Goal: Find specific page/section: Find specific page/section

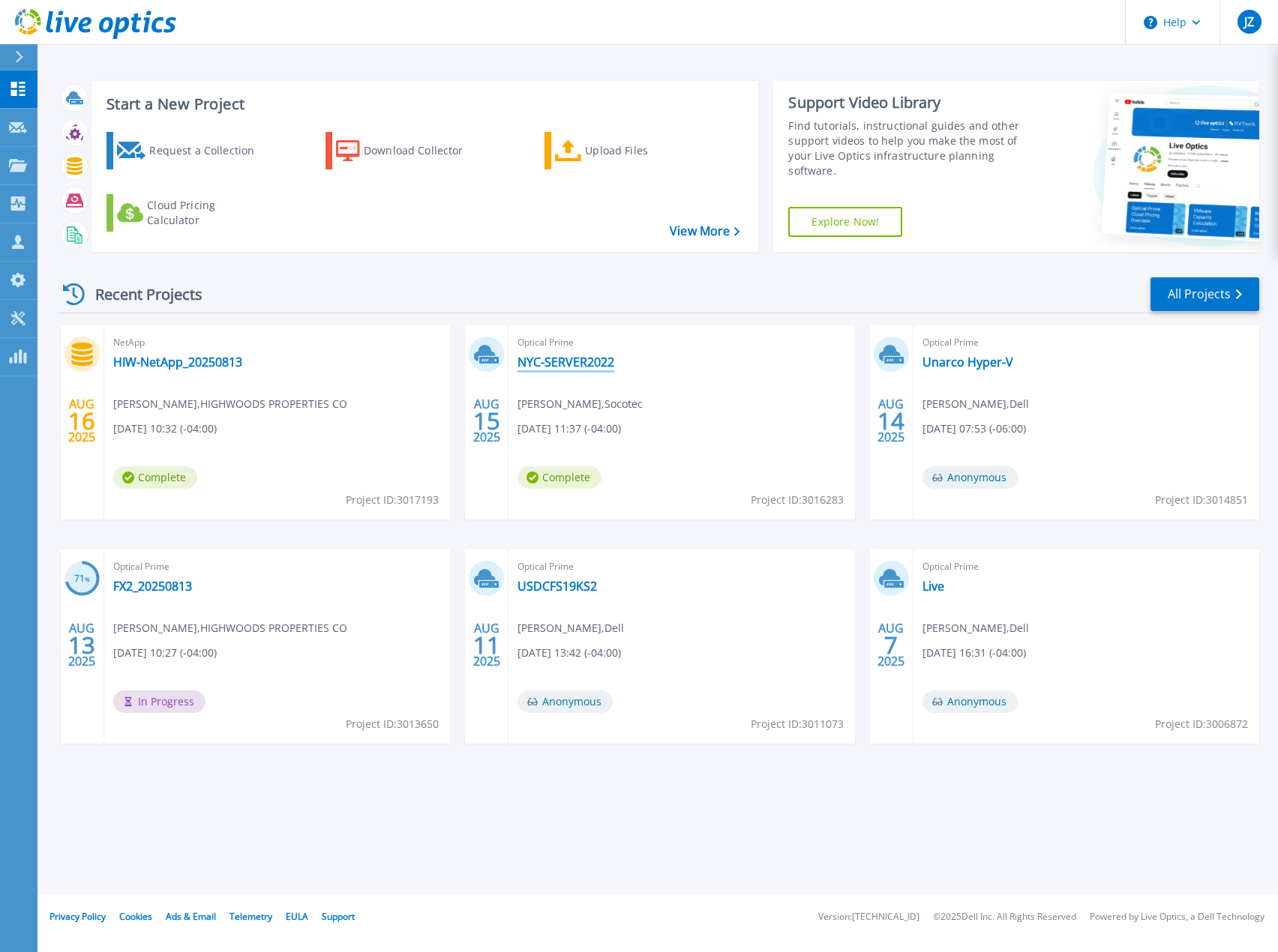
click at [596, 357] on link "NYC-SERVER2022" at bounding box center [565, 362] width 96 height 15
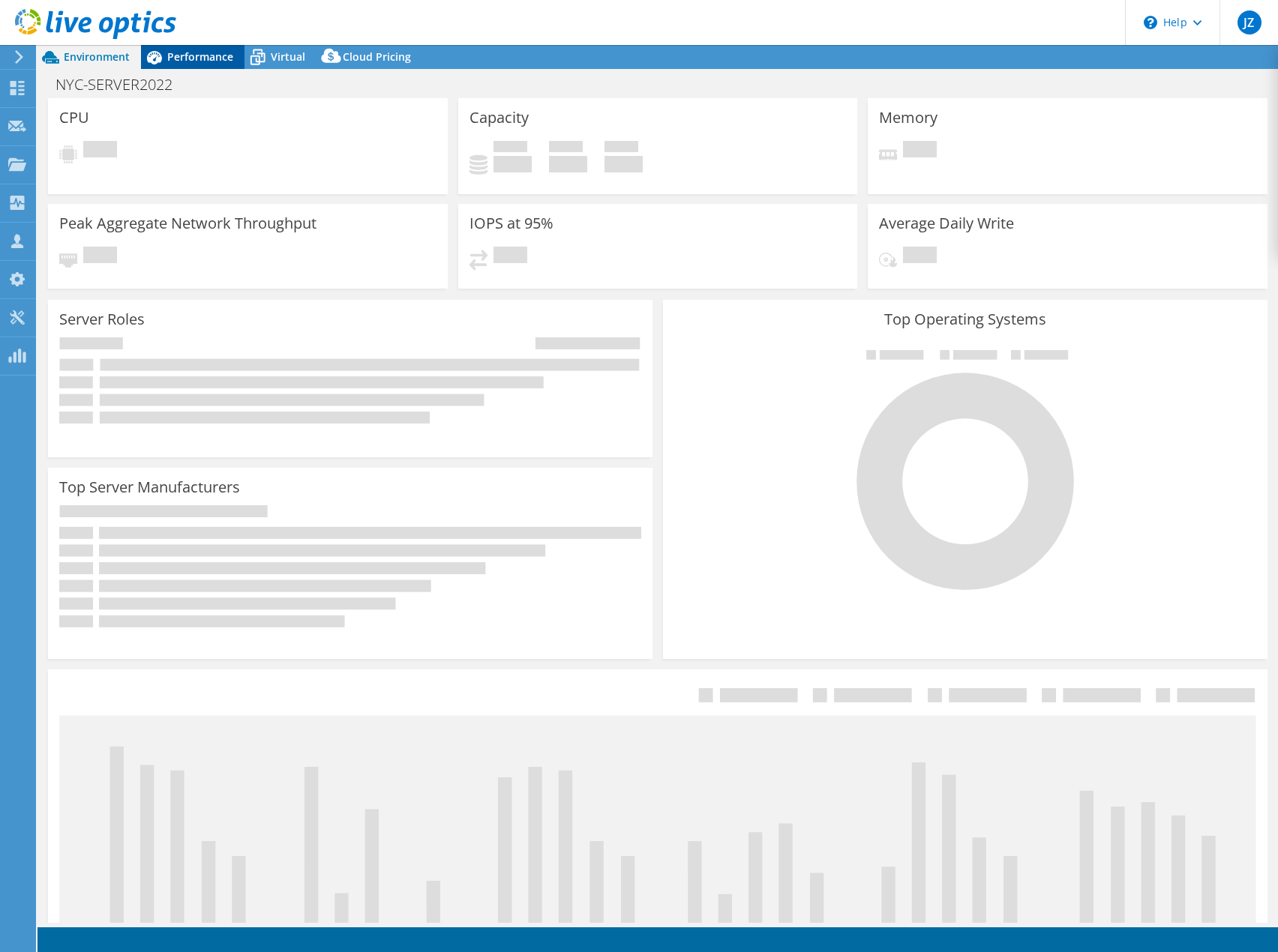
select select "USD"
click at [199, 58] on span "Performance" at bounding box center [200, 56] width 66 height 14
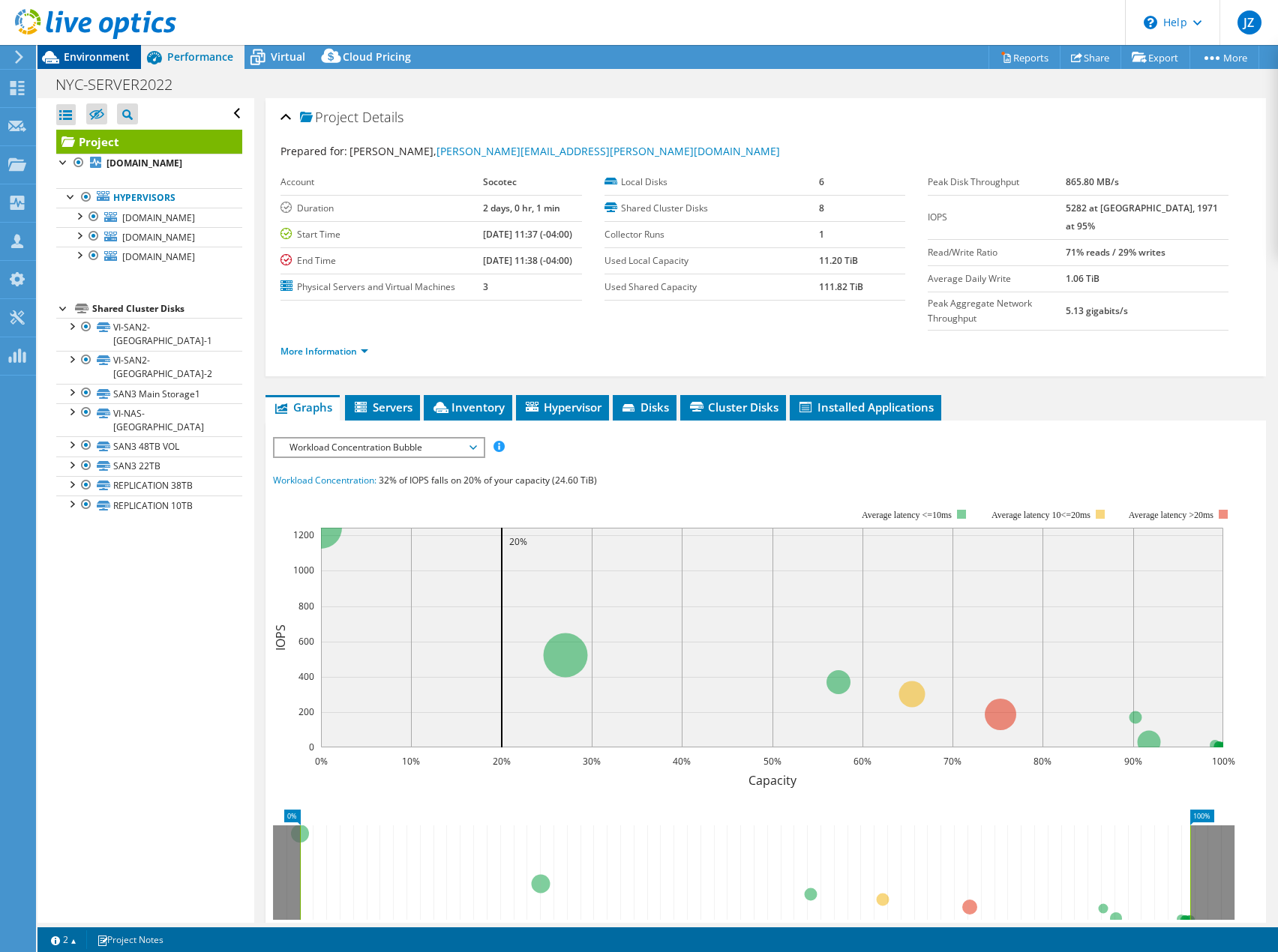
click at [114, 66] on div "Environment" at bounding box center [90, 57] width 104 height 24
